Goal: Task Accomplishment & Management: Complete application form

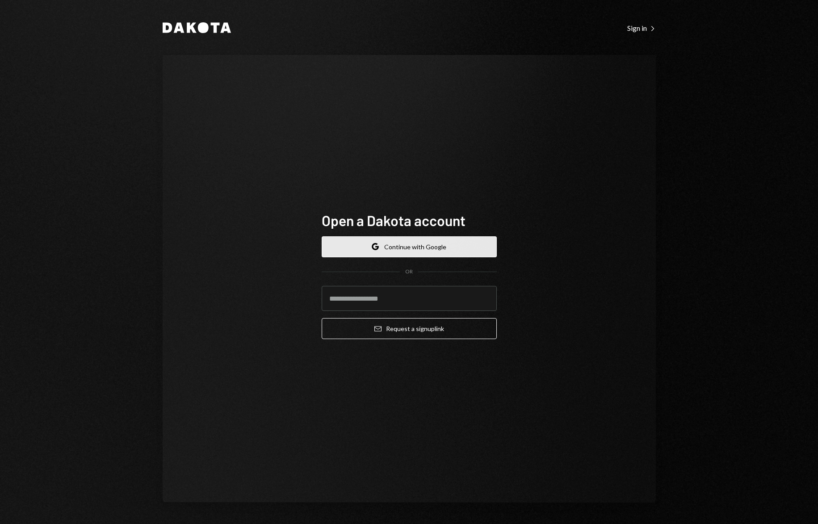
click at [415, 252] on button "Google Continue with Google" at bounding box center [409, 246] width 175 height 21
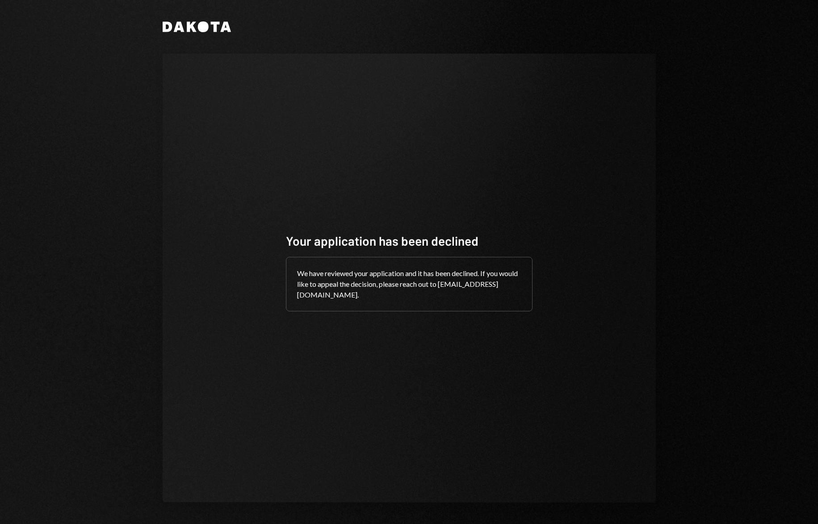
click at [756, 16] on div "Dakota Your application has been declined We have reviewed your application and…" at bounding box center [409, 262] width 818 height 524
click at [488, 84] on div "Your application has been declined We have reviewed your application and it has…" at bounding box center [409, 278] width 493 height 449
